Goal: Task Accomplishment & Management: Use online tool/utility

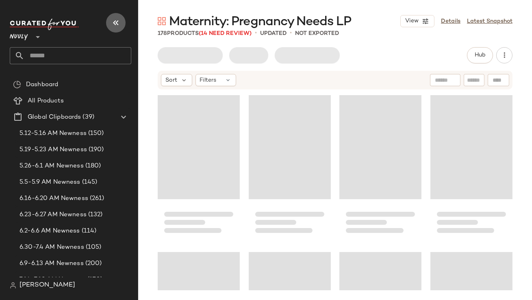
click at [118, 19] on icon "button" at bounding box center [116, 23] width 10 height 10
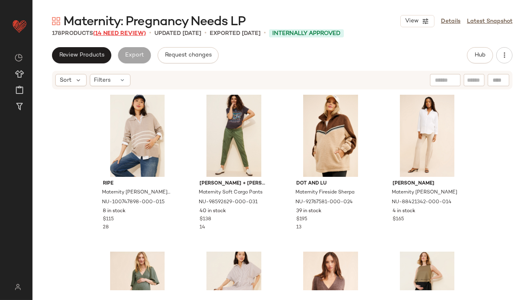
click at [118, 30] on span "(14 Need Review)" at bounding box center [119, 33] width 53 height 6
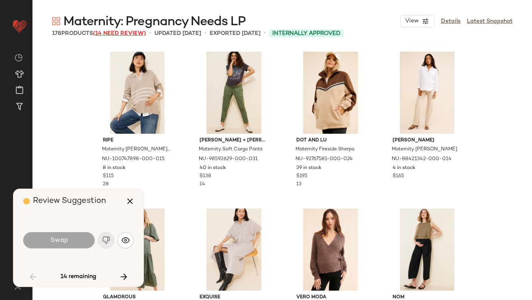
scroll to position [784, 0]
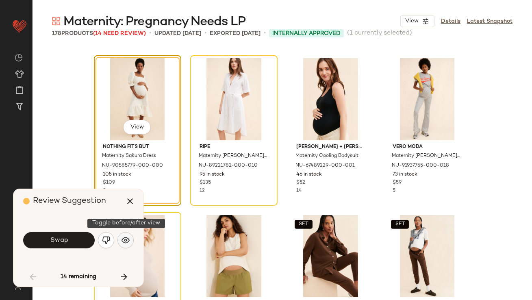
click at [123, 237] on img "button" at bounding box center [125, 240] width 8 height 8
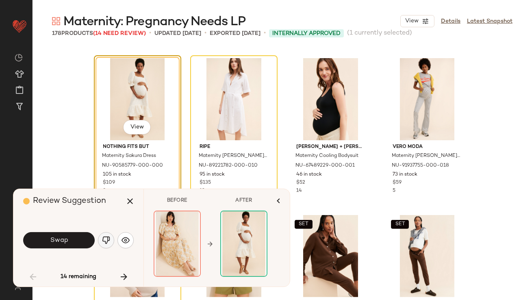
click at [106, 237] on img "button" at bounding box center [106, 240] width 8 height 8
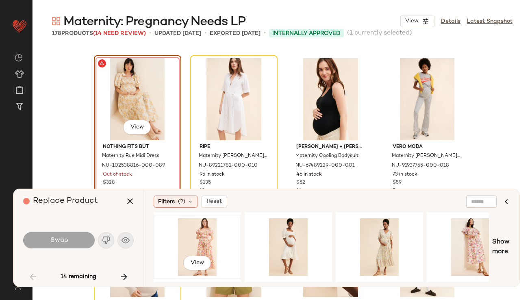
click at [208, 242] on div "View" at bounding box center [197, 247] width 82 height 58
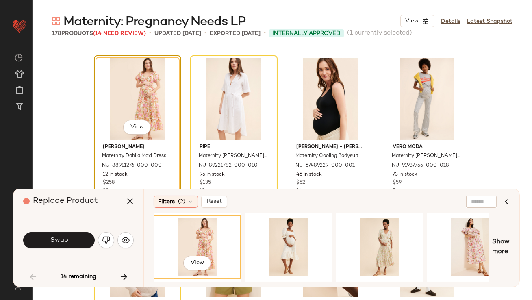
click at [54, 234] on button "Swap" at bounding box center [58, 240] width 71 height 16
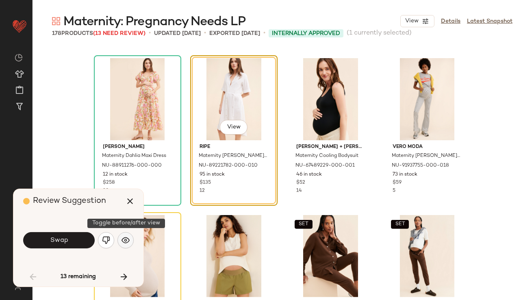
click at [124, 236] on button "button" at bounding box center [125, 240] width 16 height 16
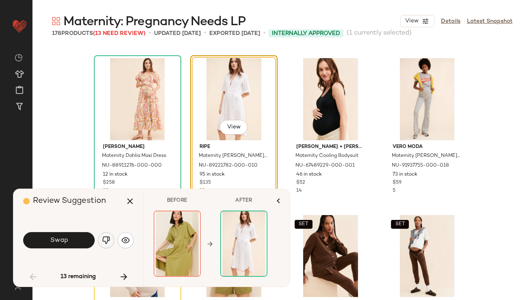
click at [108, 240] on img "button" at bounding box center [106, 240] width 8 height 8
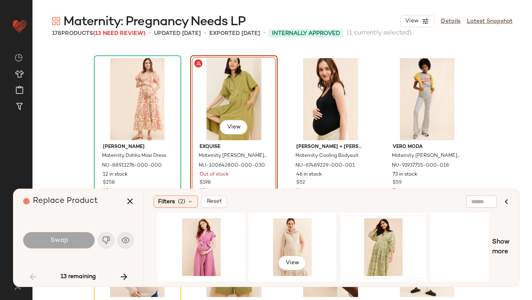
scroll to position [0, 288]
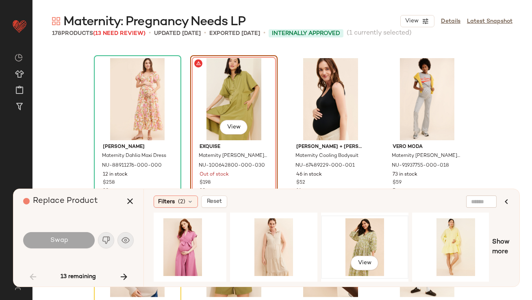
click at [354, 241] on div "View" at bounding box center [365, 247] width 82 height 58
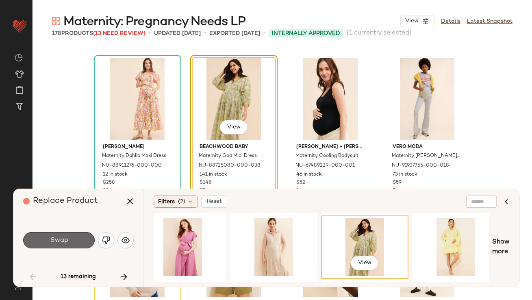
click at [79, 238] on button "Swap" at bounding box center [58, 240] width 71 height 16
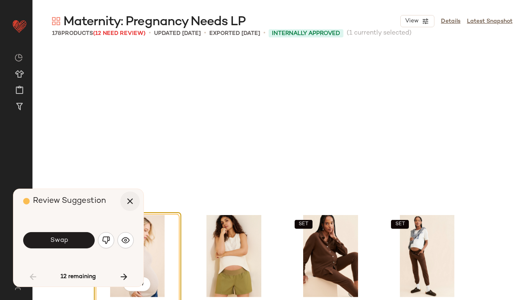
scroll to position [940, 0]
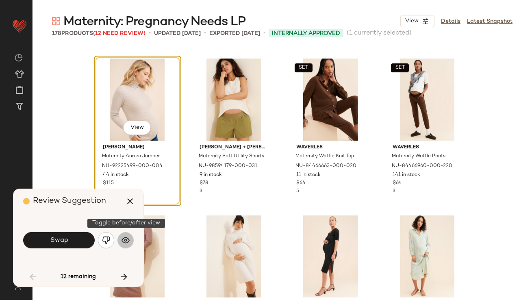
click at [121, 236] on button "button" at bounding box center [125, 240] width 16 height 16
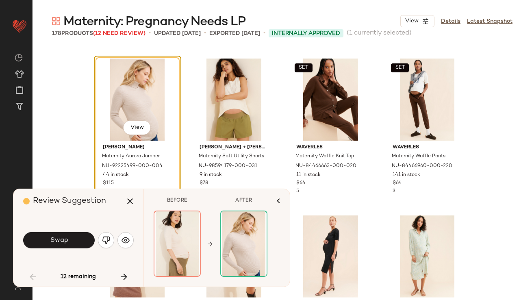
click at [81, 243] on button "Swap" at bounding box center [58, 240] width 71 height 16
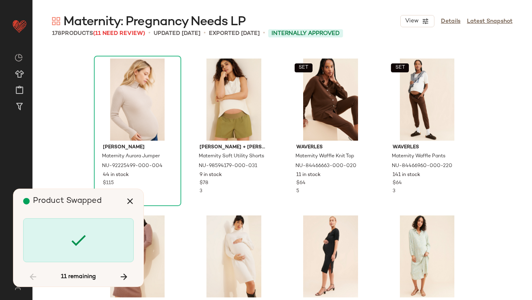
scroll to position [1254, 0]
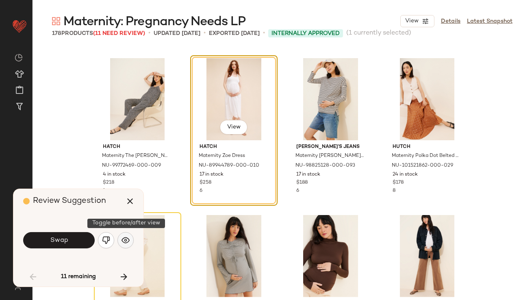
click at [124, 237] on img "button" at bounding box center [125, 240] width 8 height 8
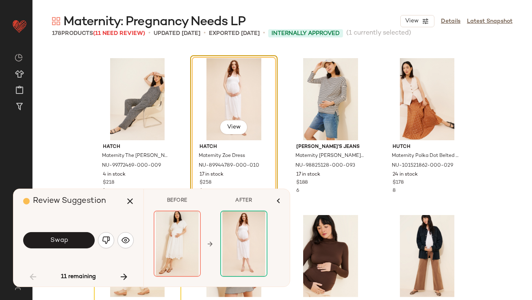
click at [80, 238] on button "Swap" at bounding box center [58, 240] width 71 height 16
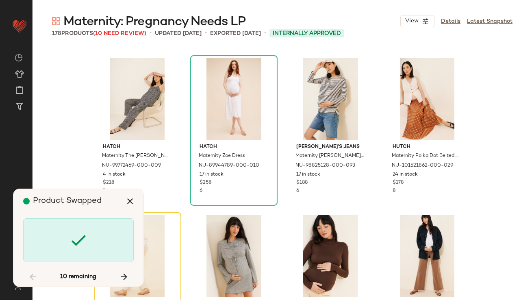
scroll to position [1411, 0]
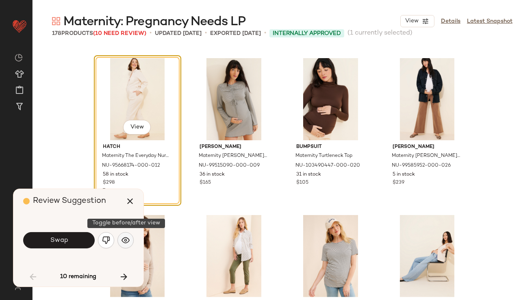
click at [123, 237] on img "button" at bounding box center [125, 240] width 8 height 8
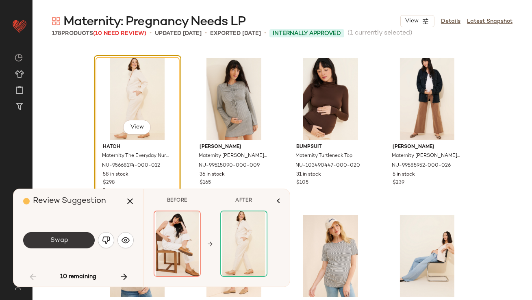
click at [79, 240] on button "Swap" at bounding box center [58, 240] width 71 height 16
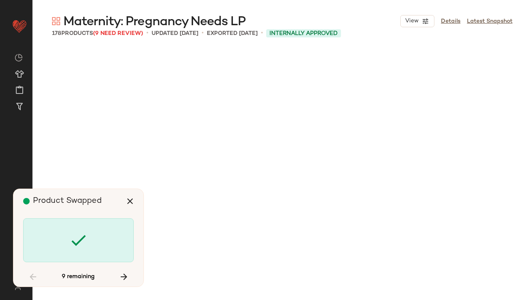
scroll to position [2195, 0]
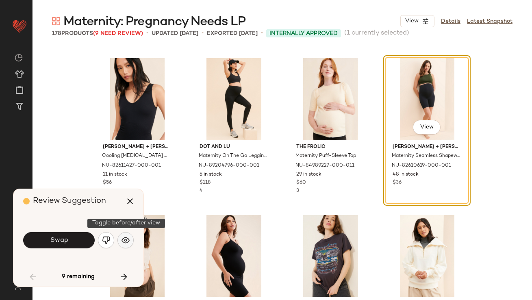
click at [122, 243] on img "button" at bounding box center [125, 240] width 8 height 8
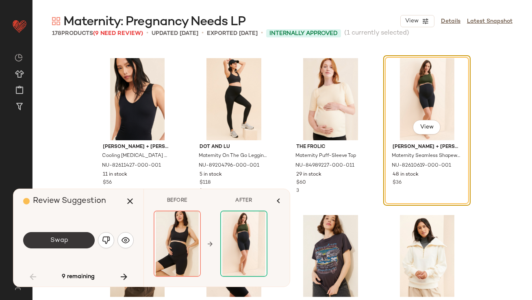
click at [80, 240] on button "Swap" at bounding box center [58, 240] width 71 height 16
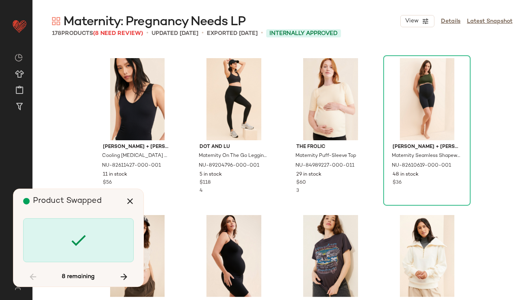
scroll to position [2508, 0]
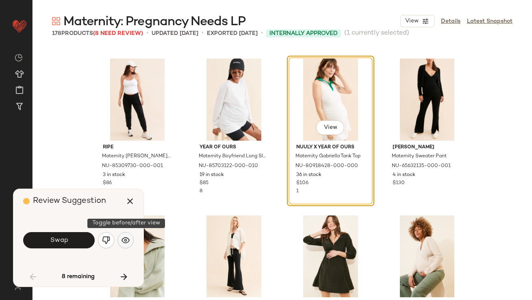
click at [129, 243] on img "button" at bounding box center [125, 240] width 8 height 8
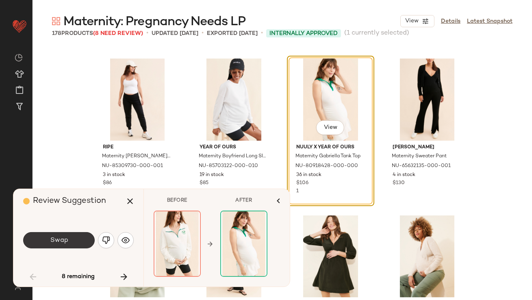
click at [54, 241] on span "Swap" at bounding box center [59, 240] width 18 height 8
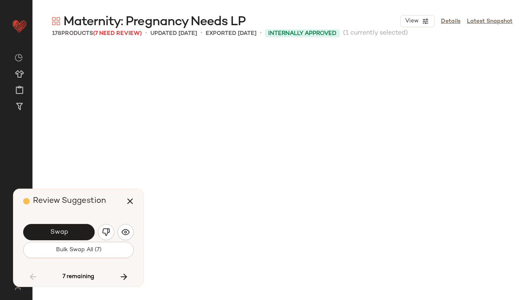
scroll to position [2822, 0]
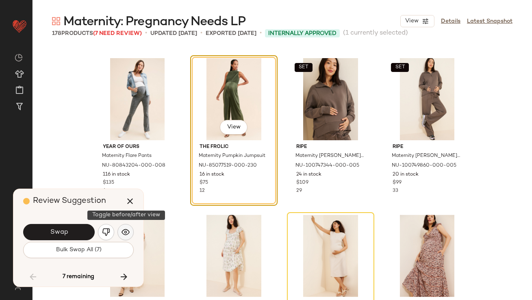
click at [124, 233] on img "button" at bounding box center [125, 232] width 8 height 8
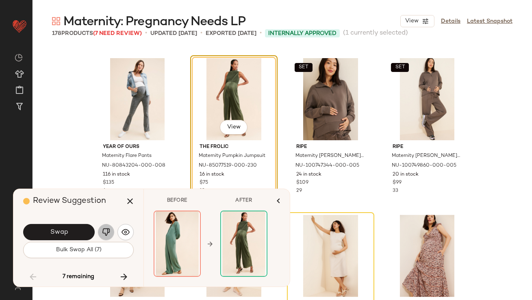
click at [105, 233] on img "button" at bounding box center [106, 232] width 8 height 8
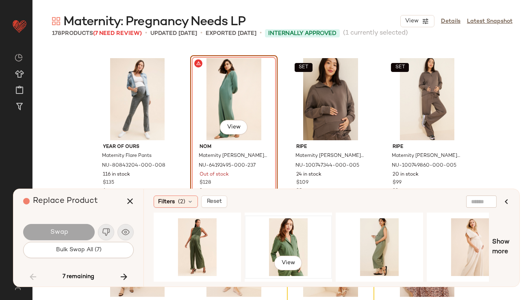
click at [261, 240] on div "View" at bounding box center [288, 247] width 82 height 58
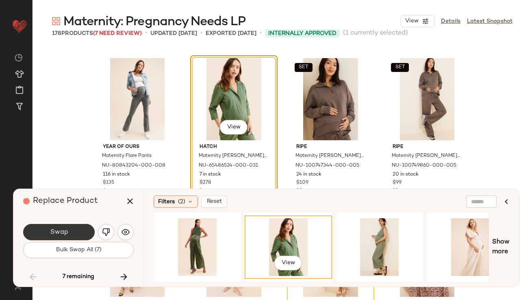
click at [74, 236] on button "Swap" at bounding box center [58, 232] width 71 height 16
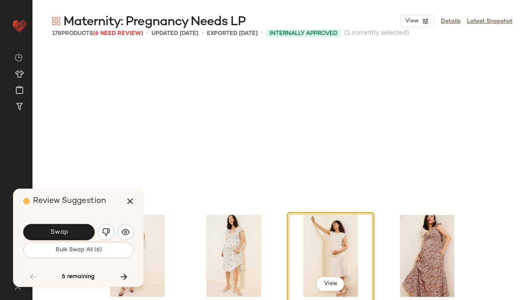
scroll to position [2979, 0]
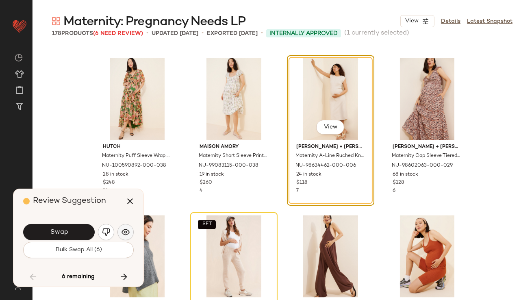
click at [119, 230] on button "button" at bounding box center [125, 232] width 16 height 16
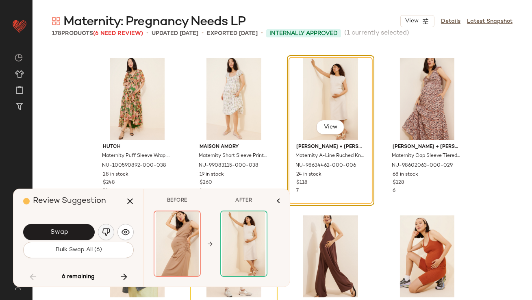
click at [106, 231] on img "button" at bounding box center [106, 232] width 8 height 8
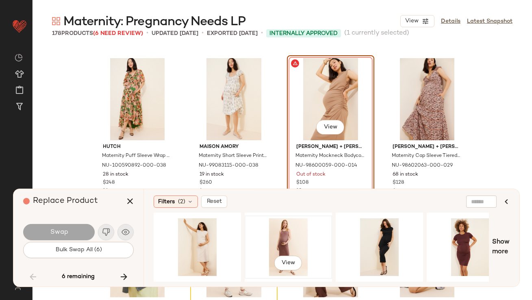
click at [278, 240] on div "View" at bounding box center [288, 247] width 82 height 58
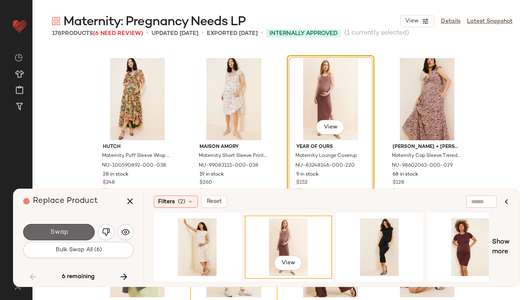
click at [84, 232] on button "Swap" at bounding box center [58, 232] width 71 height 16
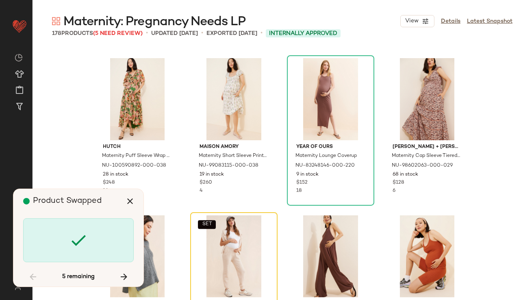
scroll to position [3136, 0]
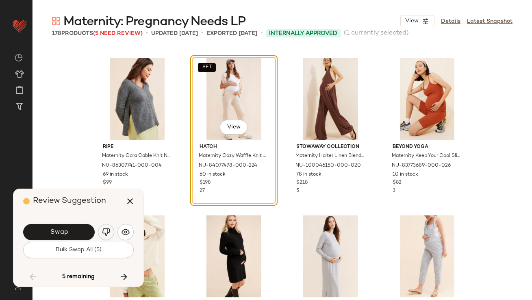
click at [105, 231] on img "button" at bounding box center [106, 232] width 8 height 8
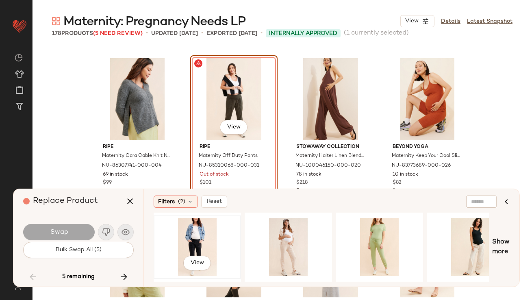
click at [190, 237] on div "View" at bounding box center [197, 247] width 82 height 58
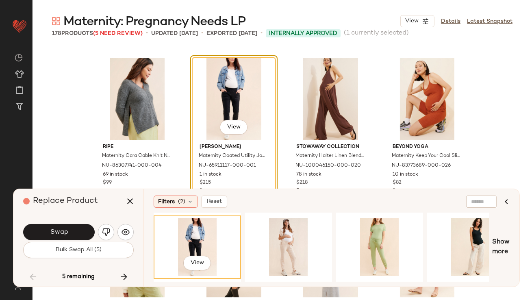
click at [62, 228] on span "Swap" at bounding box center [59, 232] width 18 height 8
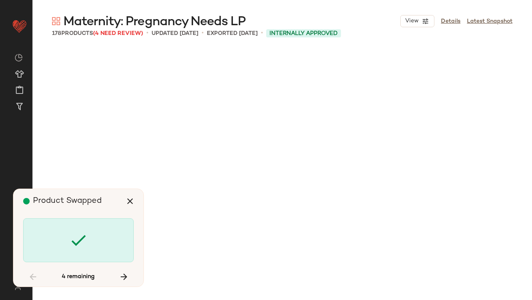
scroll to position [4860, 0]
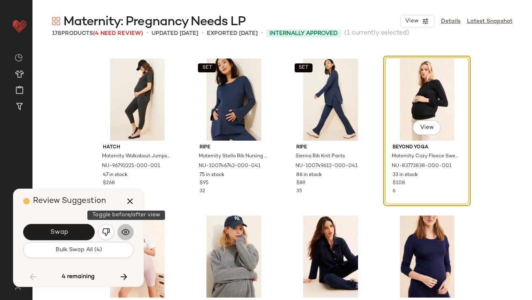
click at [128, 225] on button "button" at bounding box center [125, 232] width 16 height 16
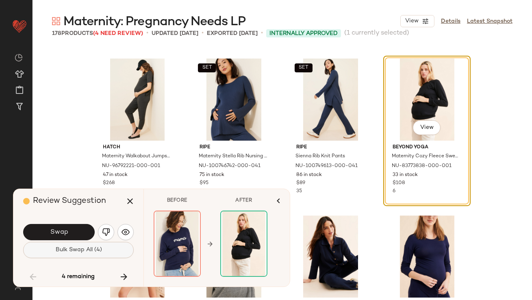
click at [95, 249] on span "Bulk Swap All (4)" at bounding box center [78, 250] width 47 height 6
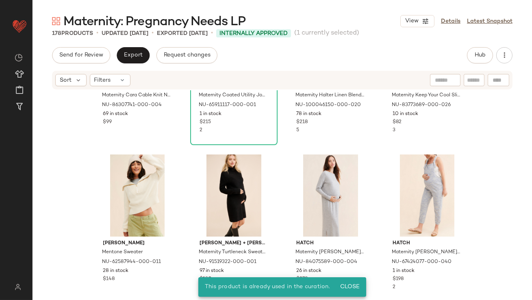
scroll to position [2860, 0]
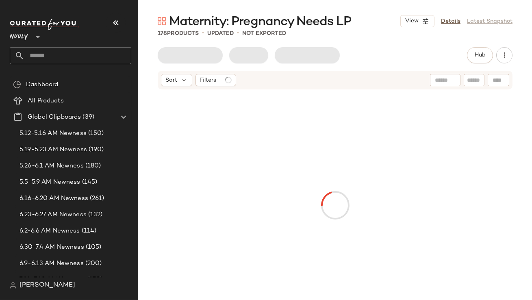
click at [116, 15] on button "button" at bounding box center [115, 22] width 19 height 19
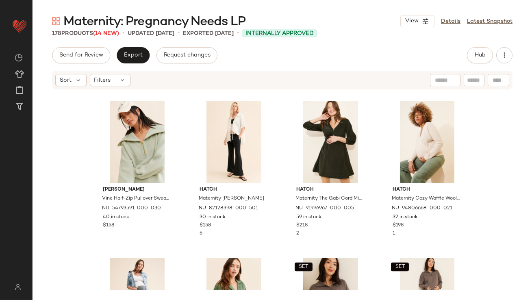
scroll to position [2610, 0]
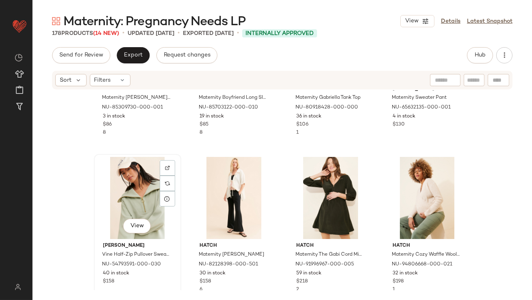
click at [136, 186] on div "View" at bounding box center [138, 198] width 82 height 82
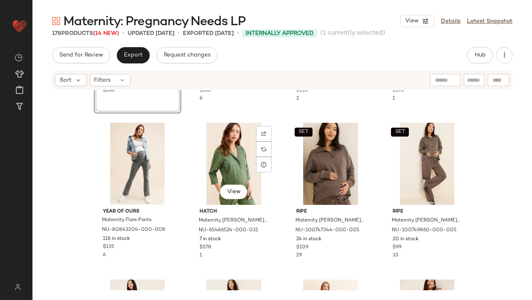
scroll to position [2789, 0]
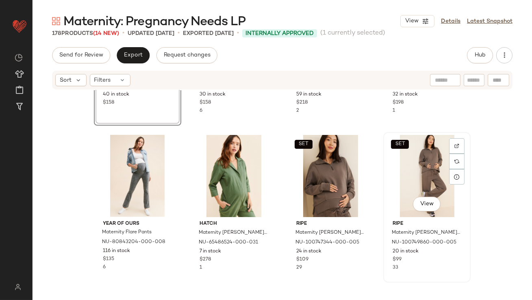
click at [408, 167] on div "SET View" at bounding box center [427, 176] width 82 height 82
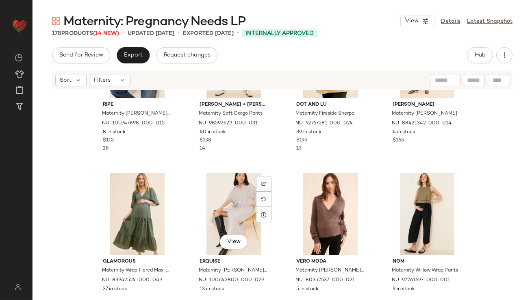
scroll to position [408, 0]
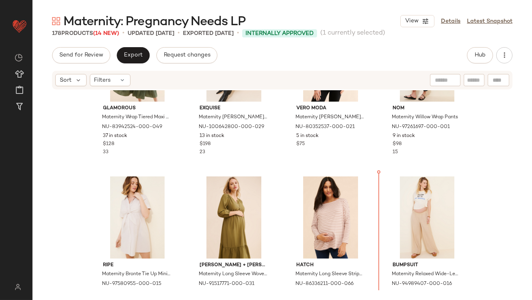
scroll to position [579, 0]
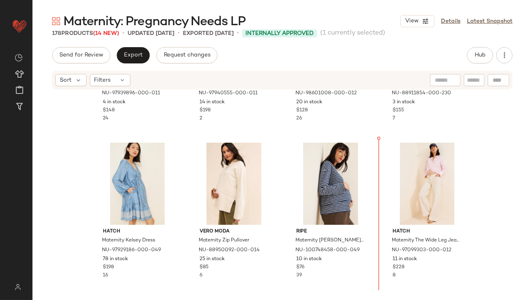
scroll to position [3657, 0]
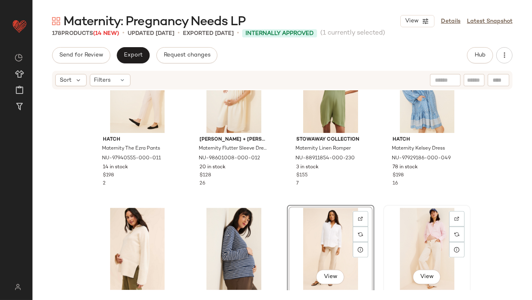
click at [416, 231] on div "View" at bounding box center [427, 249] width 82 height 82
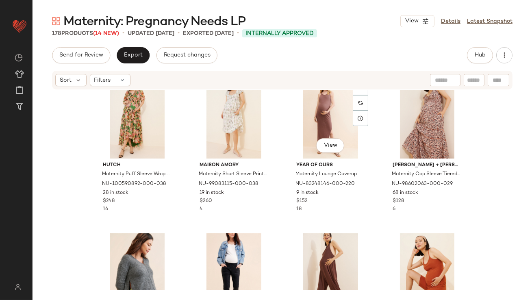
scroll to position [3019, 0]
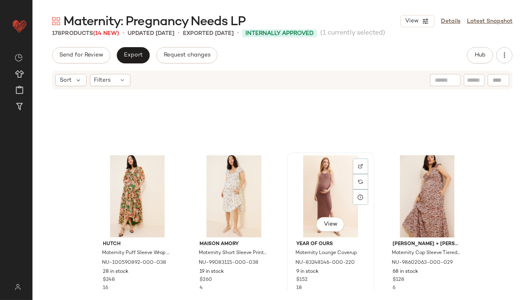
scroll to position [2913, 0]
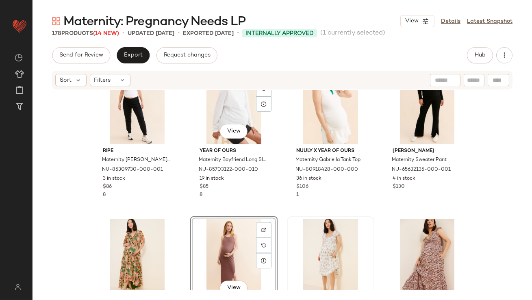
scroll to position [2868, 0]
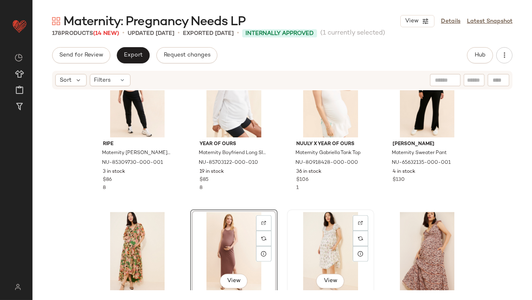
click at [319, 235] on div "View" at bounding box center [331, 253] width 82 height 82
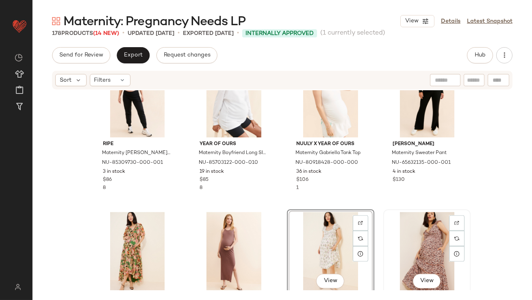
click at [432, 246] on div "View" at bounding box center [427, 253] width 82 height 82
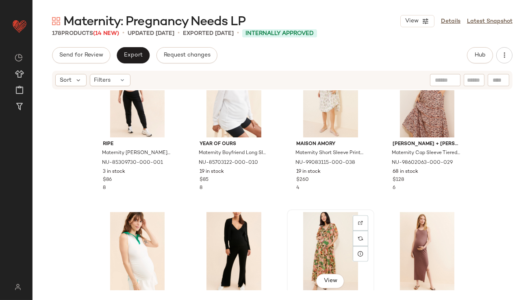
click at [316, 245] on div "View" at bounding box center [331, 253] width 82 height 82
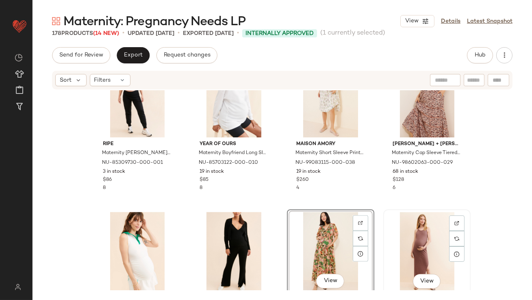
click at [405, 238] on div "View" at bounding box center [427, 253] width 82 height 82
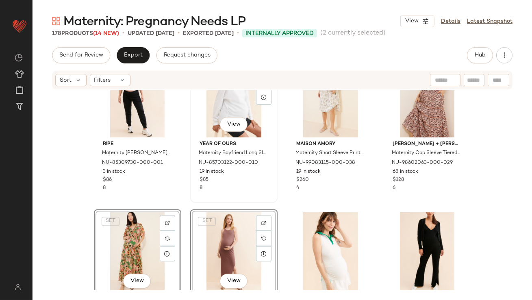
click at [221, 186] on div "8" at bounding box center [233, 187] width 69 height 7
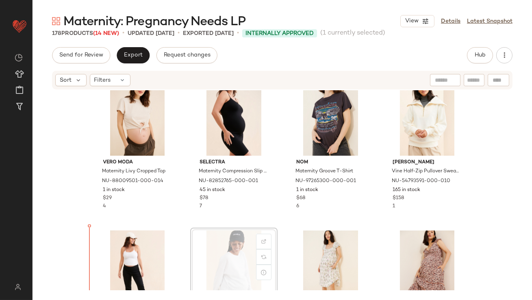
scroll to position [2699, 0]
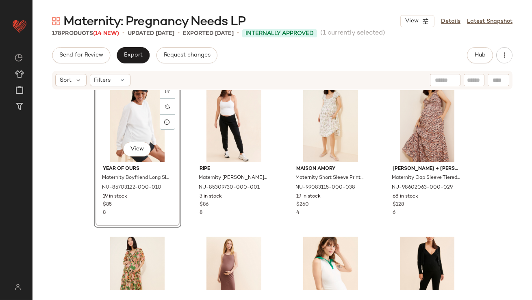
scroll to position [2883, 0]
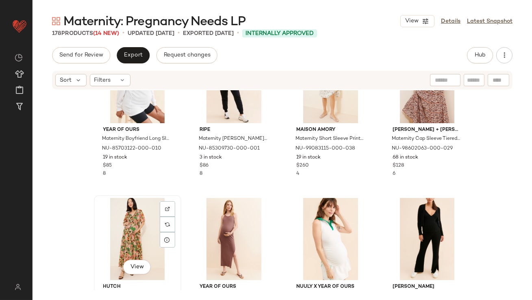
click at [119, 233] on div "View" at bounding box center [138, 239] width 82 height 82
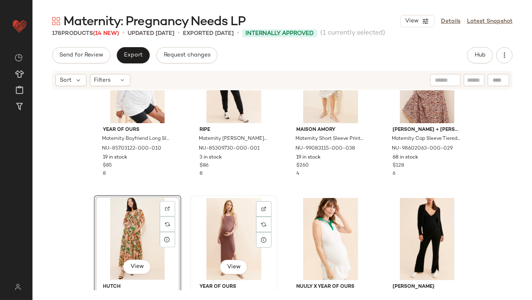
click at [206, 232] on div "View" at bounding box center [234, 239] width 82 height 82
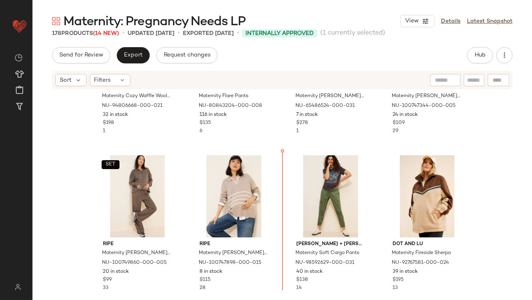
scroll to position [308, 0]
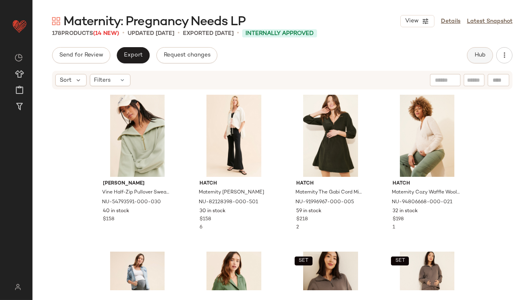
click at [485, 59] on button "Hub" at bounding box center [480, 55] width 26 height 16
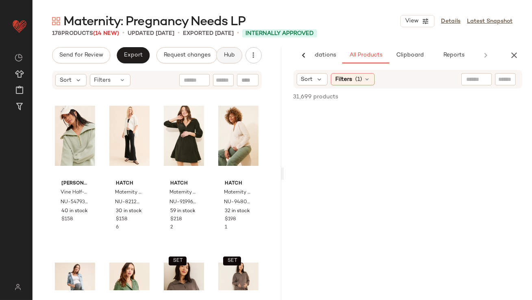
scroll to position [0, 45]
click at [395, 48] on button "Clipboard" at bounding box center [408, 55] width 41 height 16
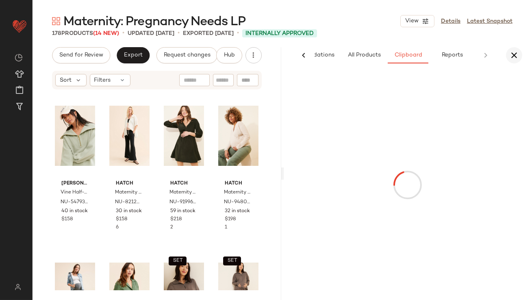
click at [513, 53] on icon "button" at bounding box center [514, 55] width 10 height 10
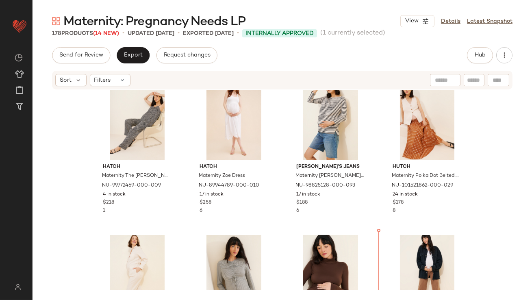
scroll to position [1603, 0]
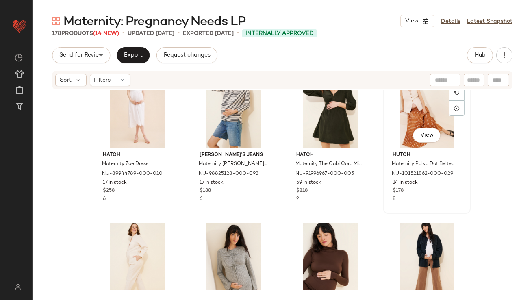
click at [407, 106] on div "View" at bounding box center [427, 107] width 82 height 82
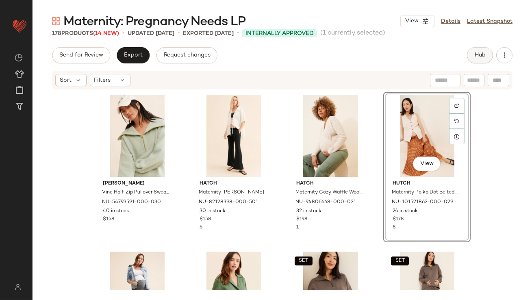
click at [481, 53] on span "Hub" at bounding box center [479, 55] width 11 height 6
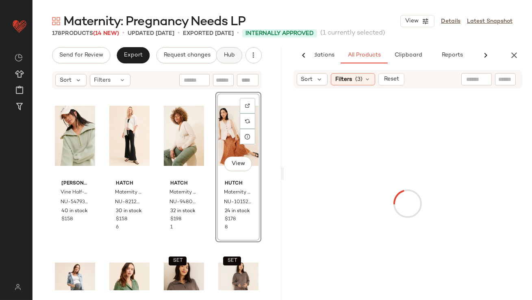
scroll to position [0, 45]
click at [411, 52] on span "Clipboard" at bounding box center [408, 55] width 28 height 6
click at [370, 54] on span "All Products" at bounding box center [363, 55] width 33 height 6
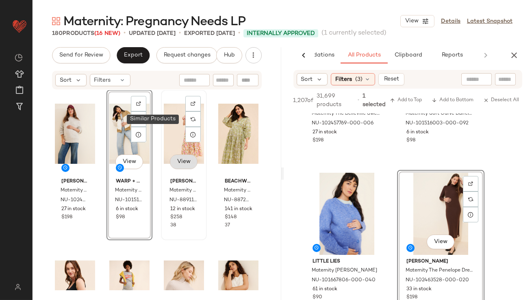
scroll to position [1106, 0]
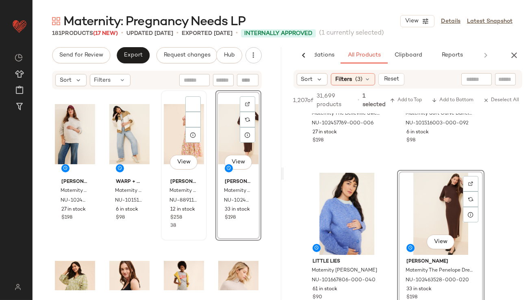
click at [181, 122] on div "View" at bounding box center [184, 134] width 40 height 82
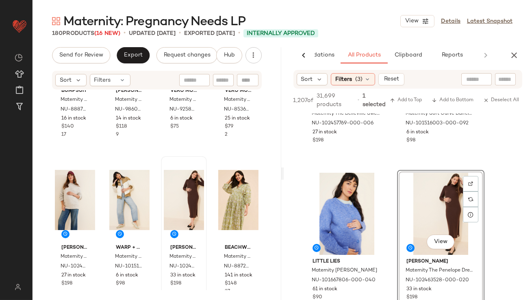
scroll to position [1044, 0]
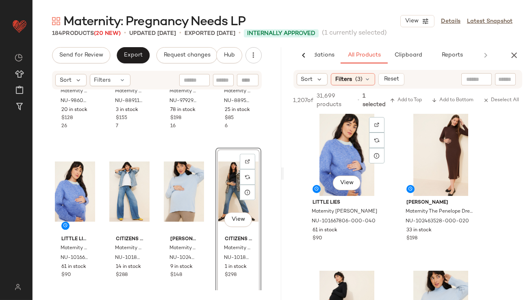
scroll to position [158, 0]
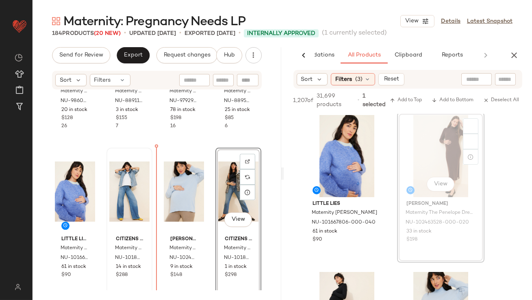
drag, startPoint x: 427, startPoint y: 162, endPoint x: 139, endPoint y: 205, distance: 291.3
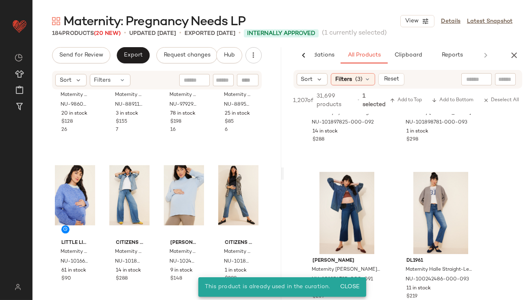
scroll to position [666, 0]
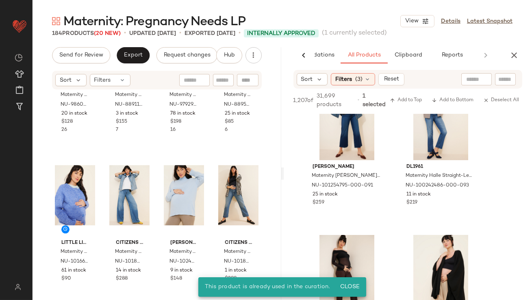
click at [363, 86] on div "Sort Filters (3) Reset" at bounding box center [407, 79] width 229 height 19
click at [362, 82] on div "Filters (3)" at bounding box center [353, 79] width 44 height 12
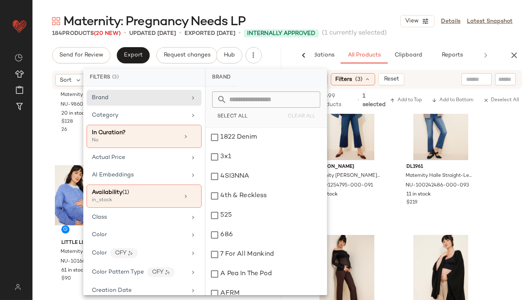
click at [338, 16] on div "Maternity: Pregnancy Needs LP View Details Latest Snapshot" at bounding box center [281, 21] width 499 height 16
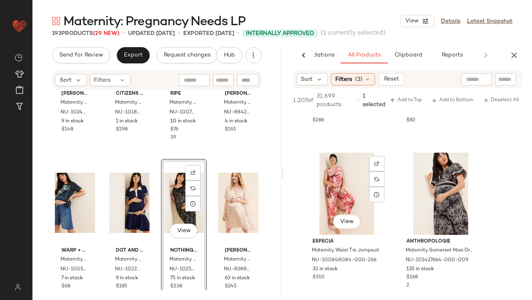
scroll to position [2159, 0]
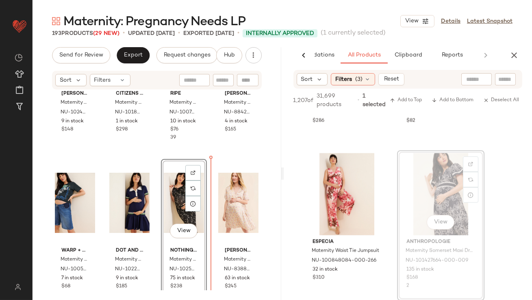
drag, startPoint x: 429, startPoint y: 201, endPoint x: 422, endPoint y: 201, distance: 7.7
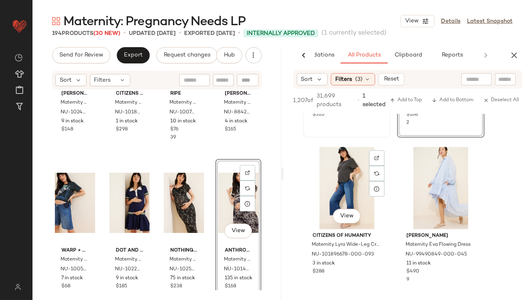
scroll to position [2328, 0]
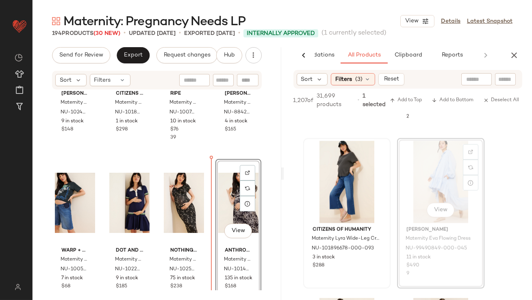
drag, startPoint x: 427, startPoint y: 182, endPoint x: 373, endPoint y: 189, distance: 54.5
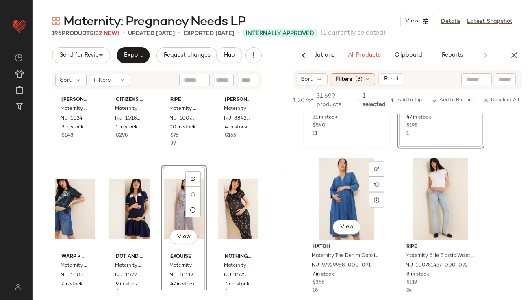
scroll to position [2629, 0]
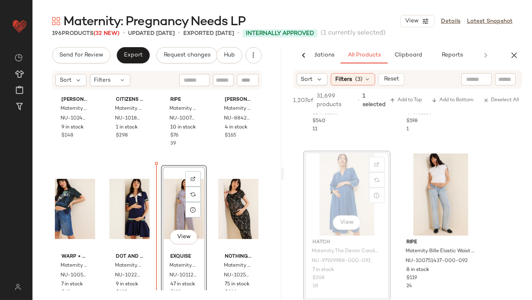
drag, startPoint x: 342, startPoint y: 201, endPoint x: 330, endPoint y: 205, distance: 11.8
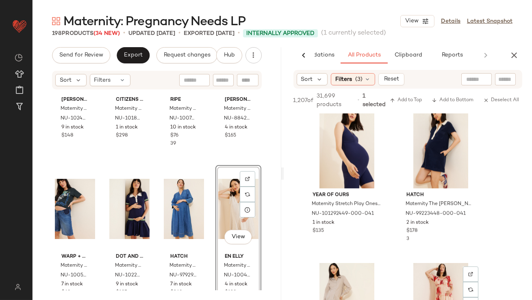
scroll to position [3767, 0]
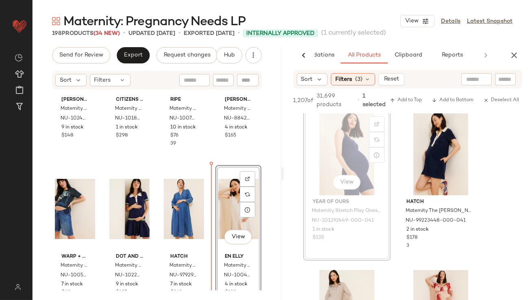
drag, startPoint x: 347, startPoint y: 139, endPoint x: 295, endPoint y: 161, distance: 56.8
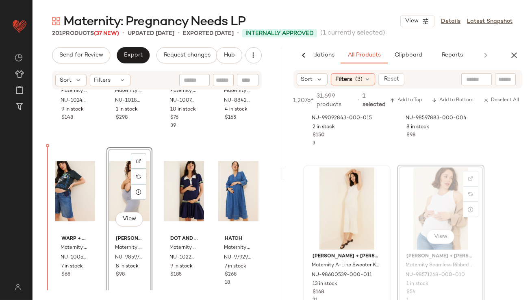
scroll to position [4345, 0]
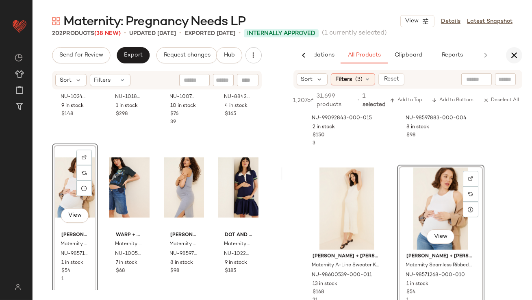
click at [517, 56] on icon "button" at bounding box center [514, 55] width 10 height 10
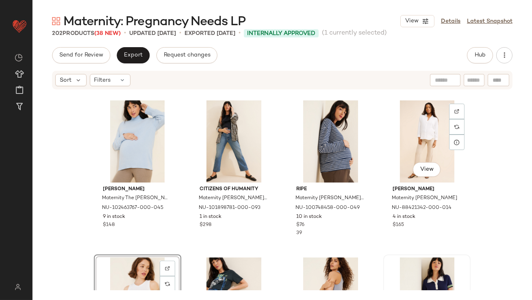
scroll to position [4261, 0]
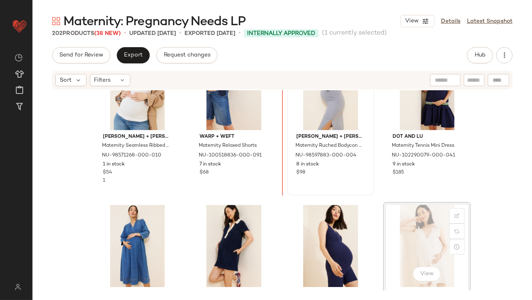
scroll to position [4436, 0]
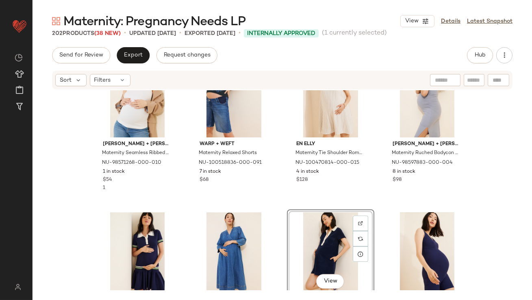
scroll to position [4435, 0]
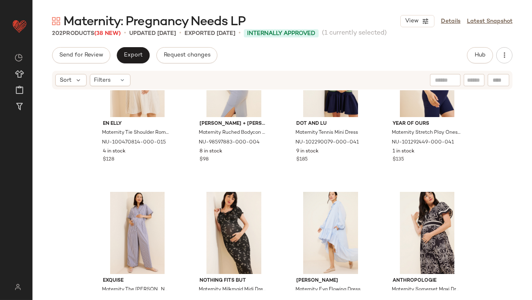
scroll to position [4619, 0]
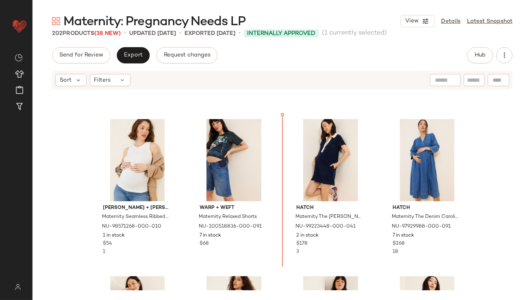
scroll to position [4373, 0]
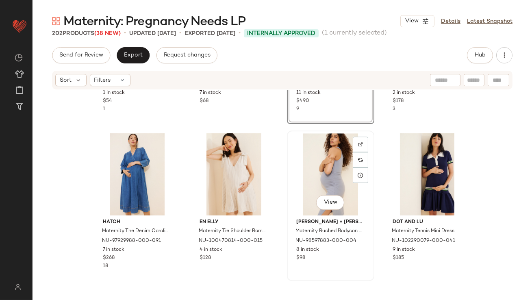
scroll to position [4527, 0]
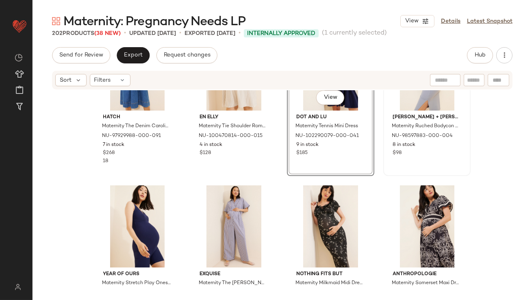
scroll to position [4621, 0]
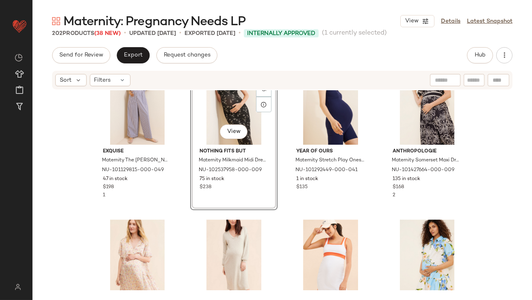
scroll to position [4765, 0]
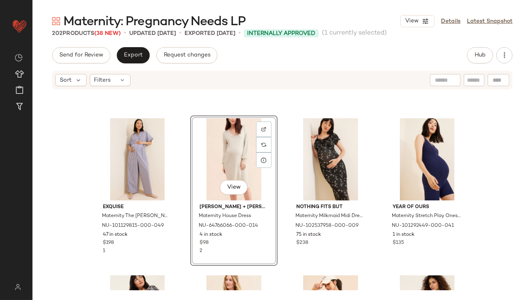
scroll to position [4656, 0]
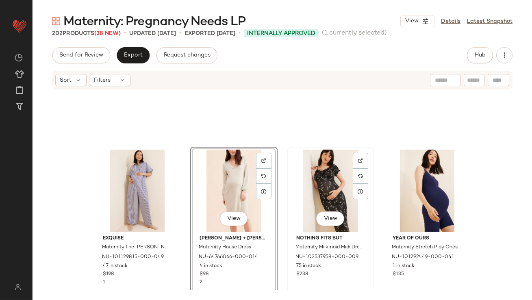
click at [312, 193] on div "View" at bounding box center [331, 190] width 82 height 82
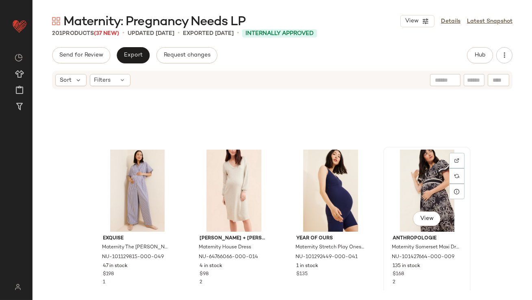
click at [418, 203] on div "View" at bounding box center [427, 190] width 82 height 82
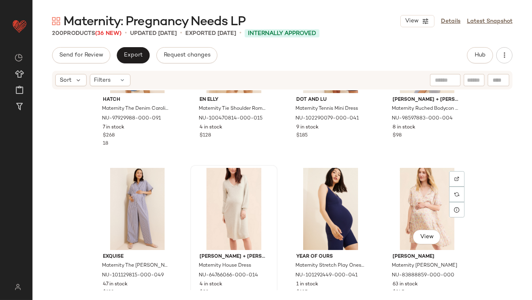
scroll to position [4643, 0]
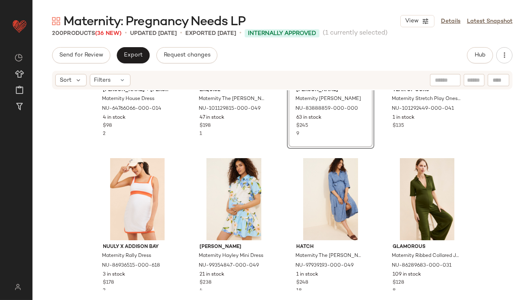
scroll to position [4791, 0]
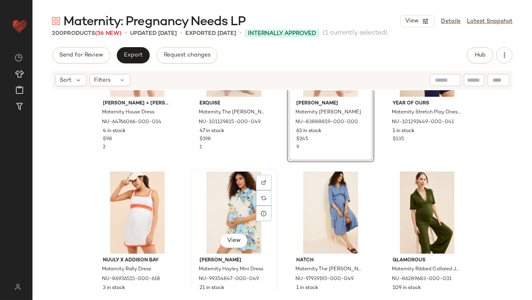
click at [238, 208] on div "View" at bounding box center [234, 212] width 82 height 82
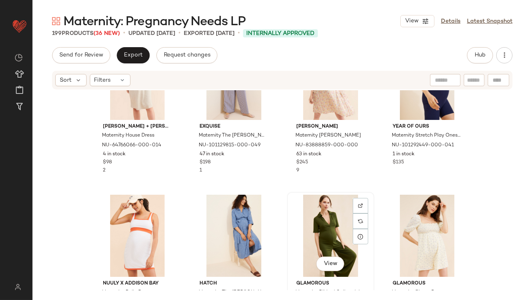
scroll to position [4791, 0]
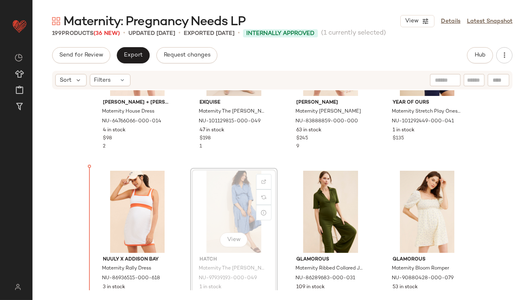
drag, startPoint x: 268, startPoint y: 197, endPoint x: 250, endPoint y: 196, distance: 17.9
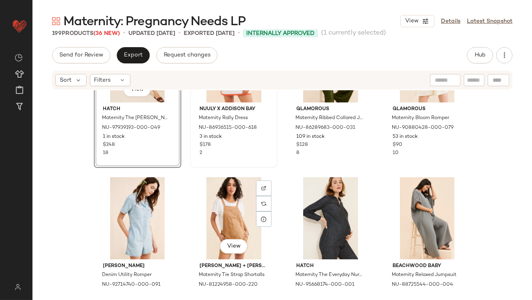
scroll to position [4913, 0]
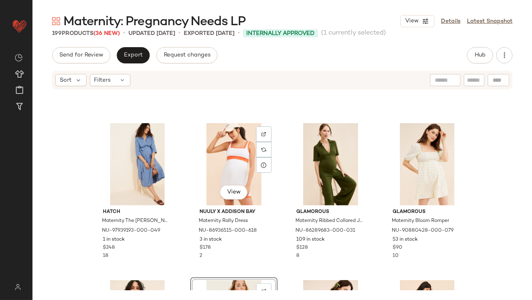
scroll to position [4836, 0]
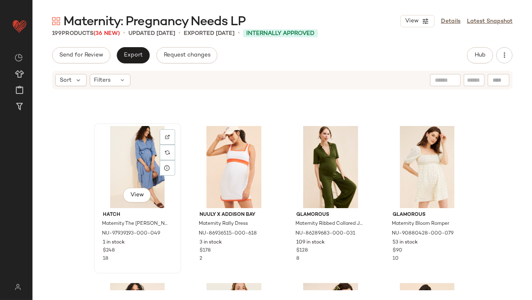
click at [143, 154] on div "View" at bounding box center [138, 167] width 82 height 82
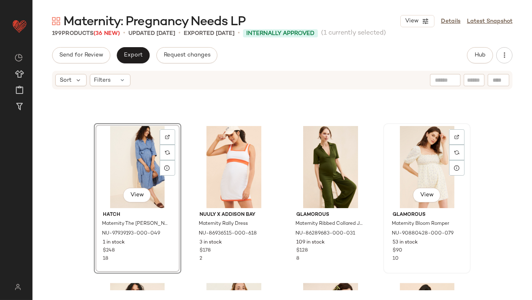
click at [409, 160] on div "View" at bounding box center [427, 167] width 82 height 82
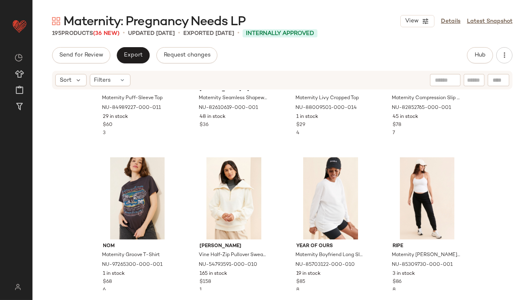
scroll to position [2829, 0]
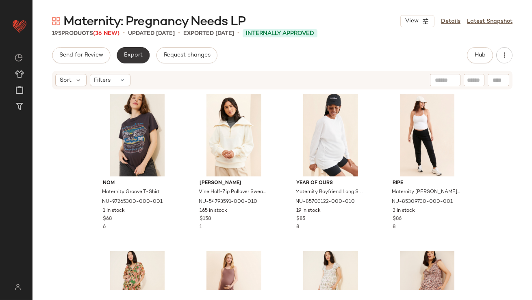
click at [136, 58] on button "Export" at bounding box center [133, 55] width 33 height 16
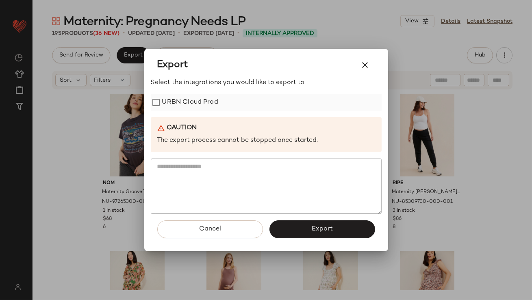
click at [218, 100] on div "URBN Cloud Prod" at bounding box center [266, 102] width 231 height 16
click at [205, 104] on label "URBN Cloud Prod" at bounding box center [190, 102] width 56 height 16
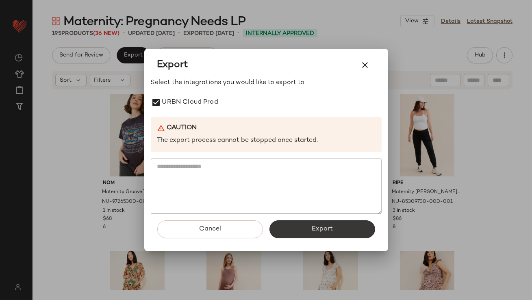
click at [299, 232] on button "Export" at bounding box center [322, 229] width 106 height 18
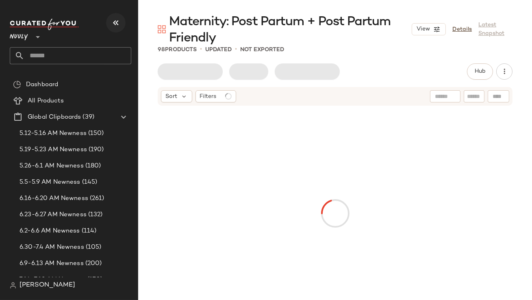
click at [115, 27] on icon "button" at bounding box center [116, 23] width 10 height 10
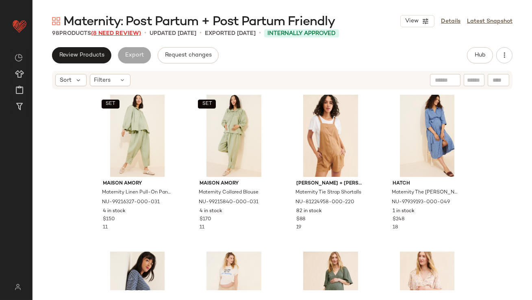
click at [125, 34] on span "(8 Need Review)" at bounding box center [116, 33] width 50 height 6
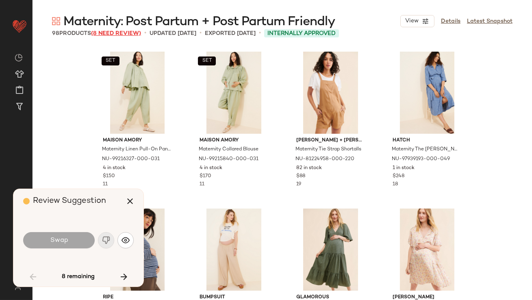
scroll to position [940, 0]
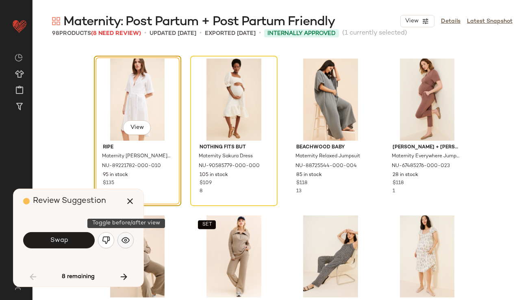
click at [122, 237] on img "button" at bounding box center [125, 240] width 8 height 8
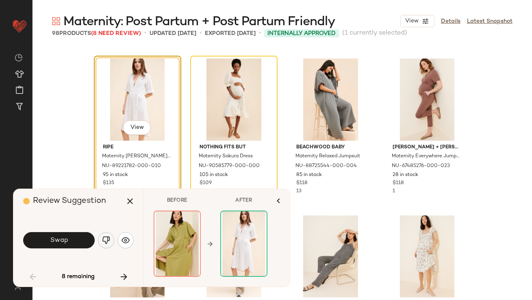
click at [108, 240] on img "button" at bounding box center [106, 240] width 8 height 8
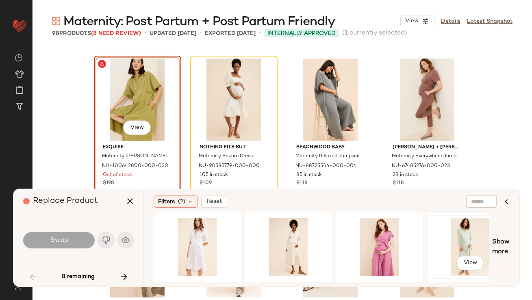
click at [469, 247] on div "View" at bounding box center [470, 247] width 82 height 58
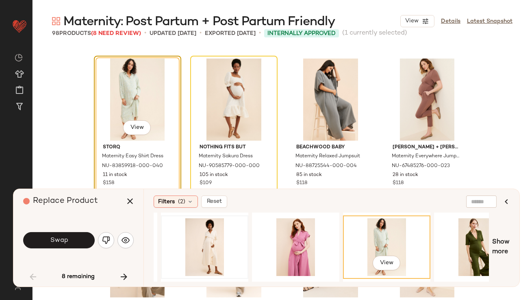
scroll to position [0, 246]
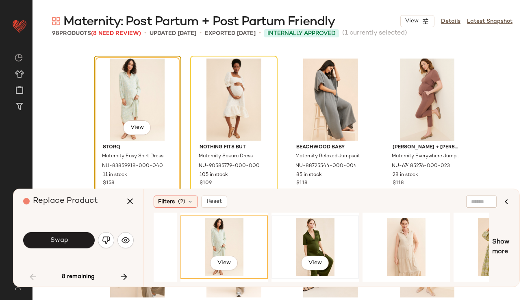
click at [298, 233] on div "View" at bounding box center [315, 247] width 82 height 58
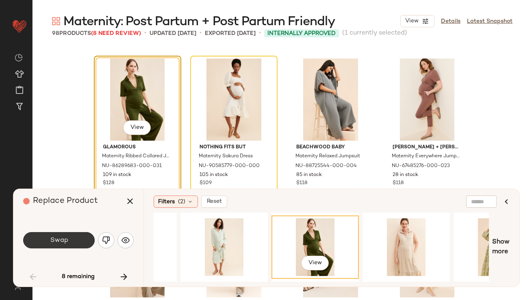
click at [75, 245] on button "Swap" at bounding box center [58, 240] width 71 height 16
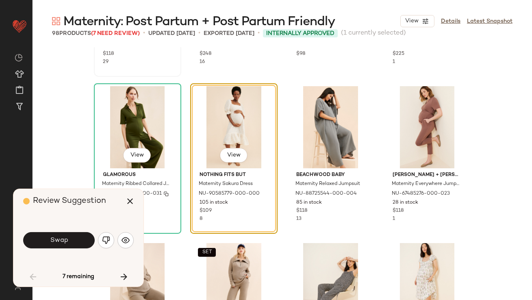
scroll to position [925, 0]
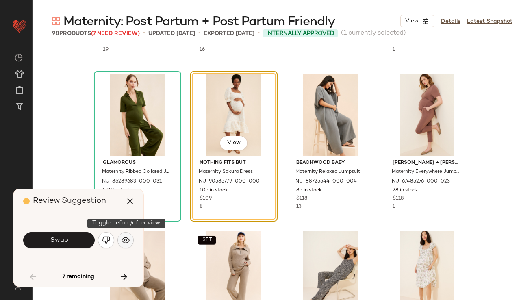
click at [122, 237] on img "button" at bounding box center [125, 240] width 8 height 8
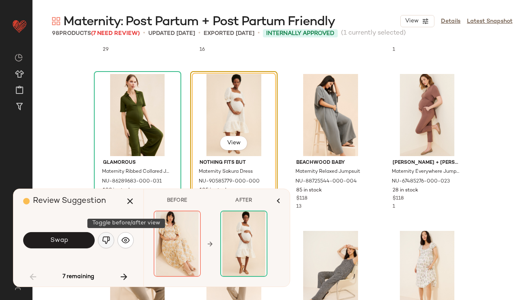
click at [108, 238] on img "button" at bounding box center [106, 240] width 8 height 8
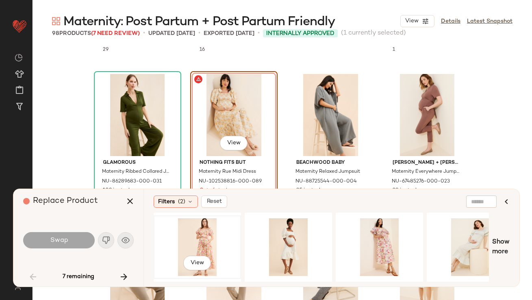
click at [213, 235] on div "View" at bounding box center [197, 247] width 82 height 58
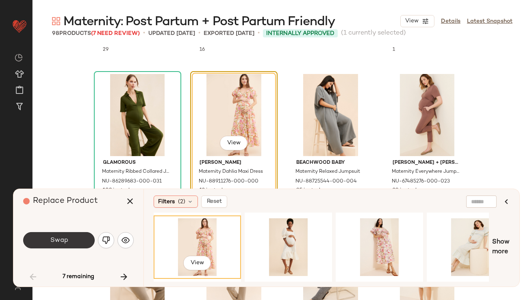
click at [92, 241] on button "Swap" at bounding box center [58, 240] width 71 height 16
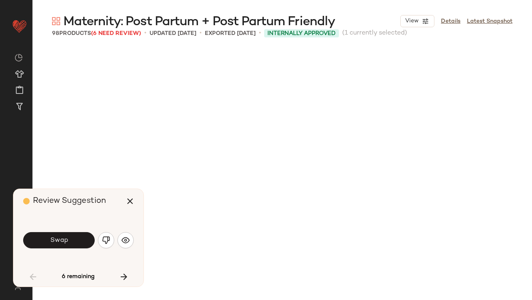
scroll to position [1568, 0]
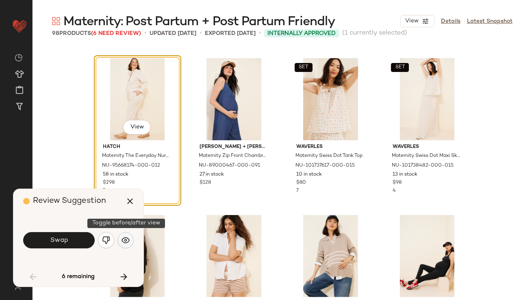
click at [126, 235] on button "button" at bounding box center [125, 240] width 16 height 16
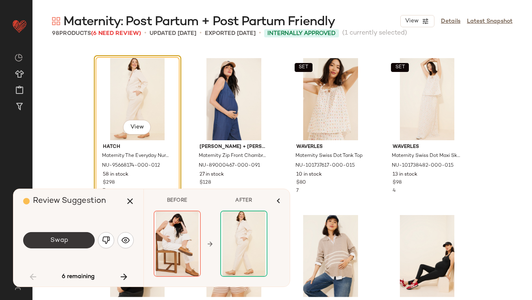
click at [82, 238] on button "Swap" at bounding box center [58, 240] width 71 height 16
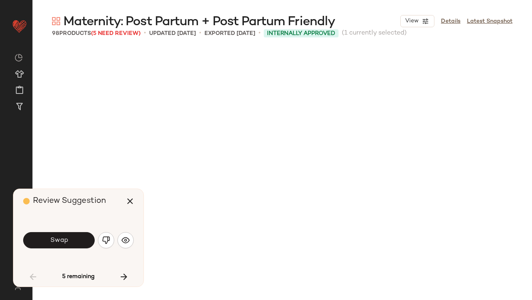
scroll to position [2038, 0]
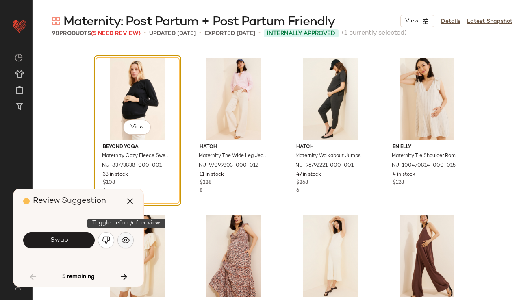
click at [129, 238] on img "button" at bounding box center [125, 240] width 8 height 8
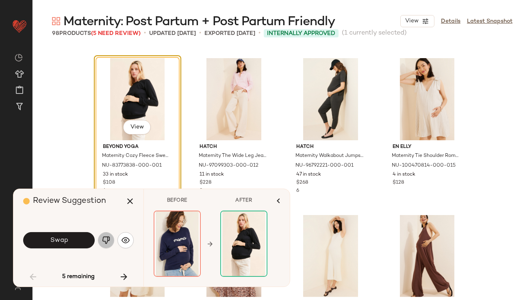
click at [110, 241] on button "button" at bounding box center [106, 240] width 16 height 16
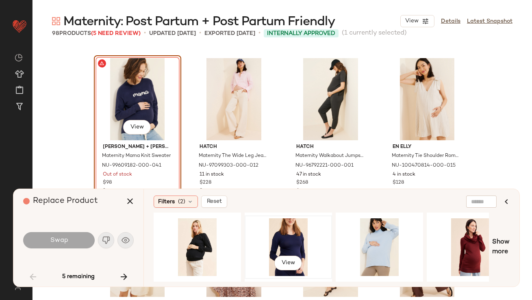
click at [294, 232] on div "View" at bounding box center [288, 247] width 82 height 58
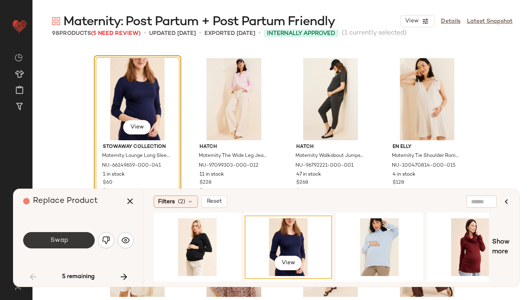
click at [57, 236] on span "Swap" at bounding box center [59, 240] width 18 height 8
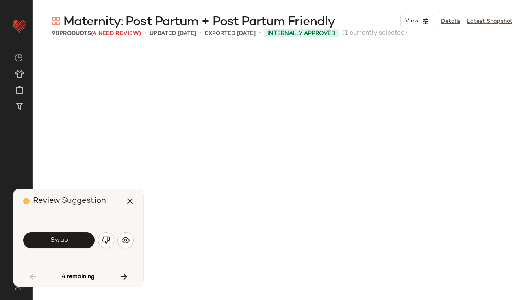
scroll to position [2508, 0]
